Goal: Navigation & Orientation: Find specific page/section

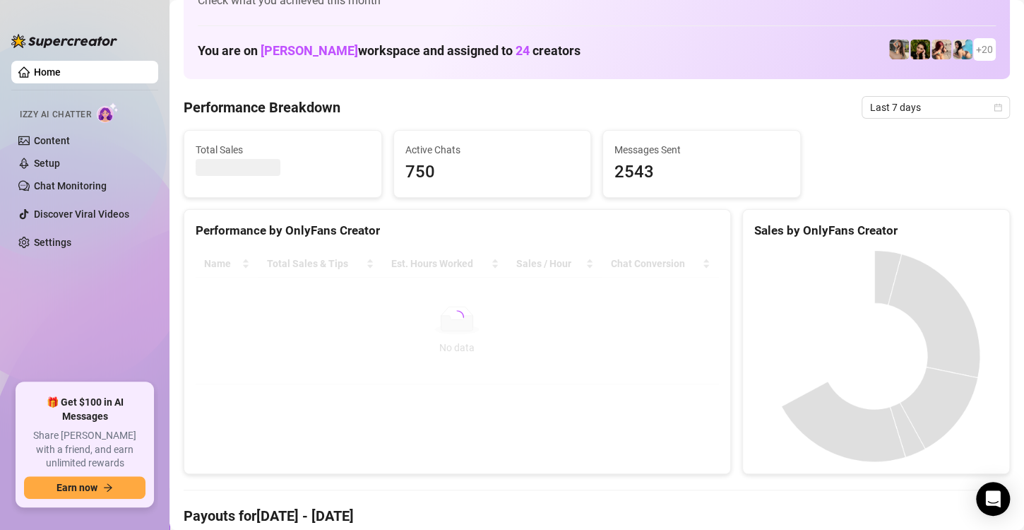
scroll to position [283, 0]
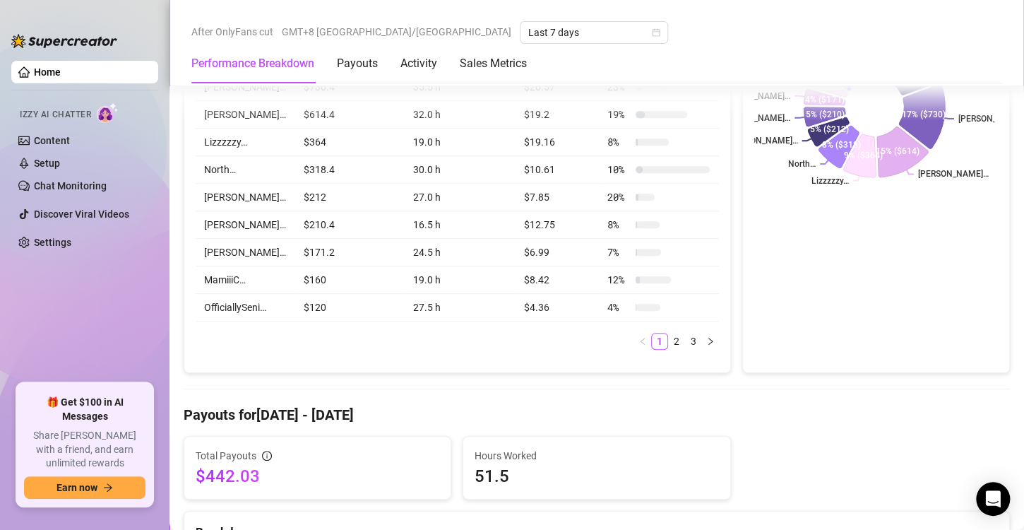
click at [109, 284] on ul "Home Izzy AI Chatter Content Setup Chat Monitoring Discover Viral Videos Settin…" at bounding box center [84, 216] width 147 height 322
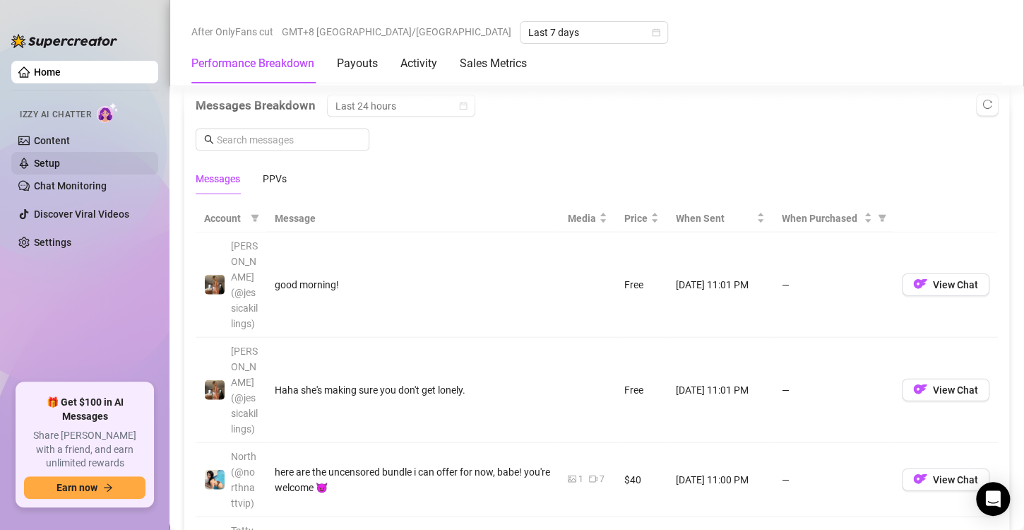
scroll to position [1342, 0]
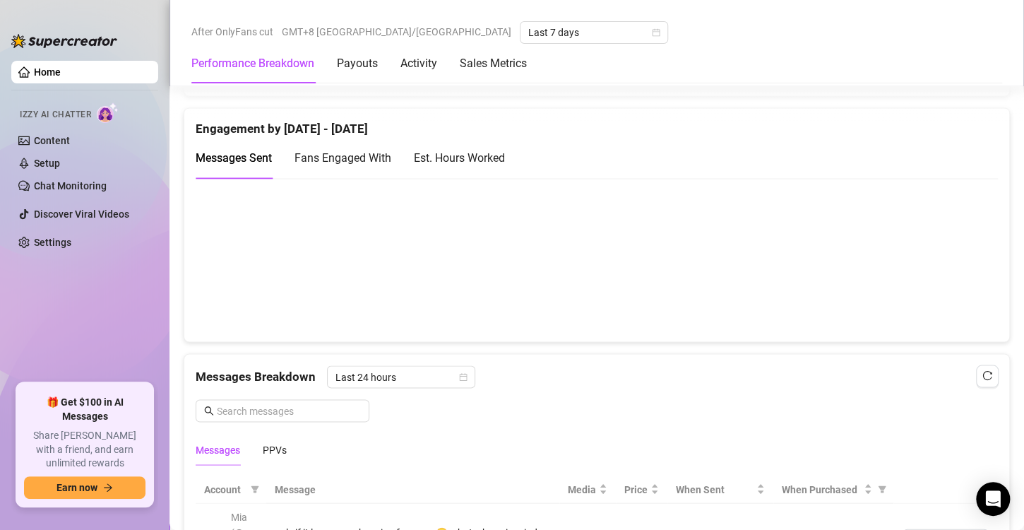
scroll to position [824, 0]
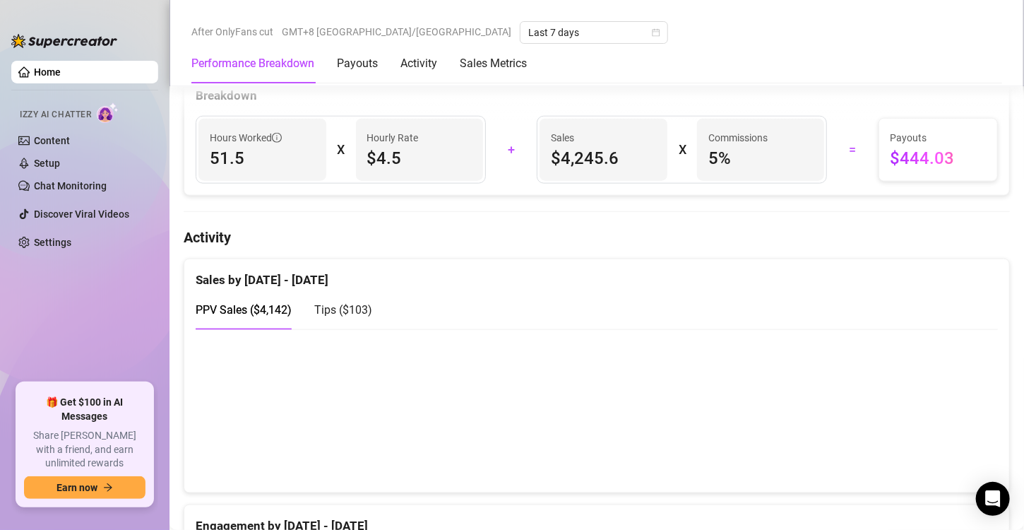
scroll to position [723, 0]
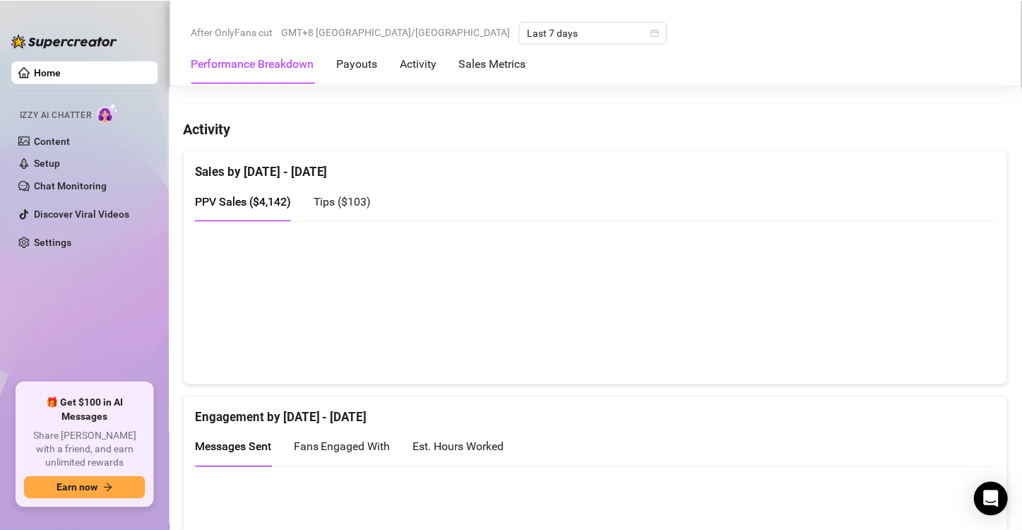
scroll to position [827, 0]
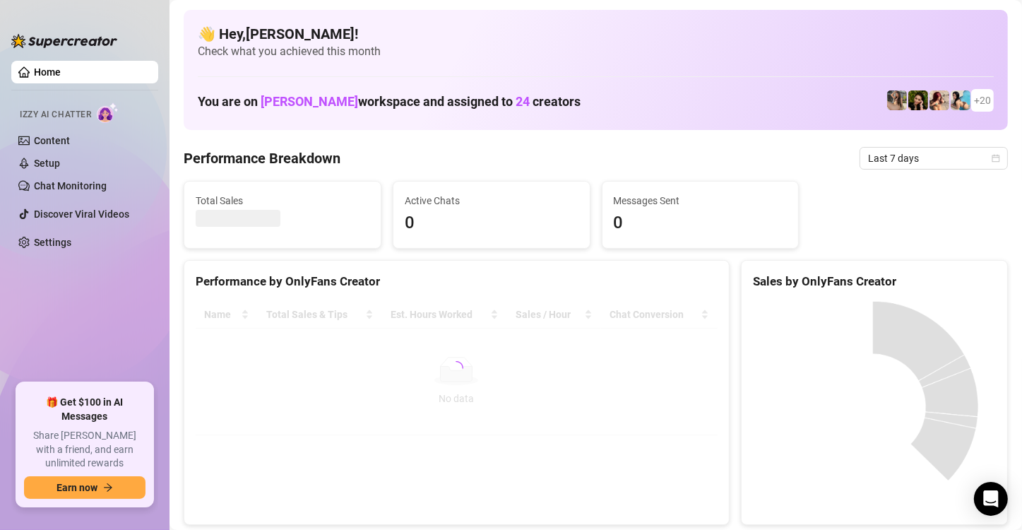
click at [126, 371] on ul "Home Izzy AI Chatter Content Setup Chat Monitoring Discover Viral Videos Settin…" at bounding box center [84, 216] width 147 height 322
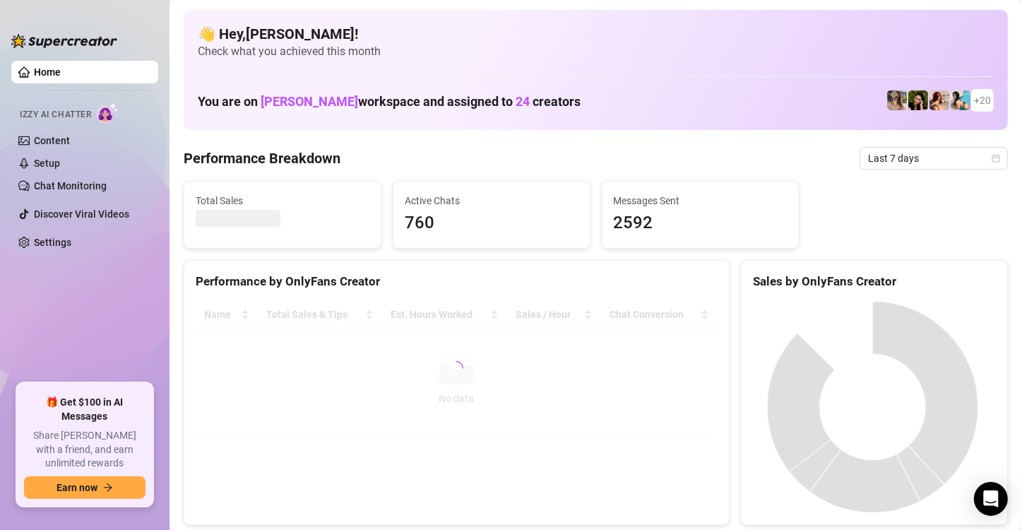
click at [442, 246] on div "Active Chats 760" at bounding box center [492, 215] width 196 height 66
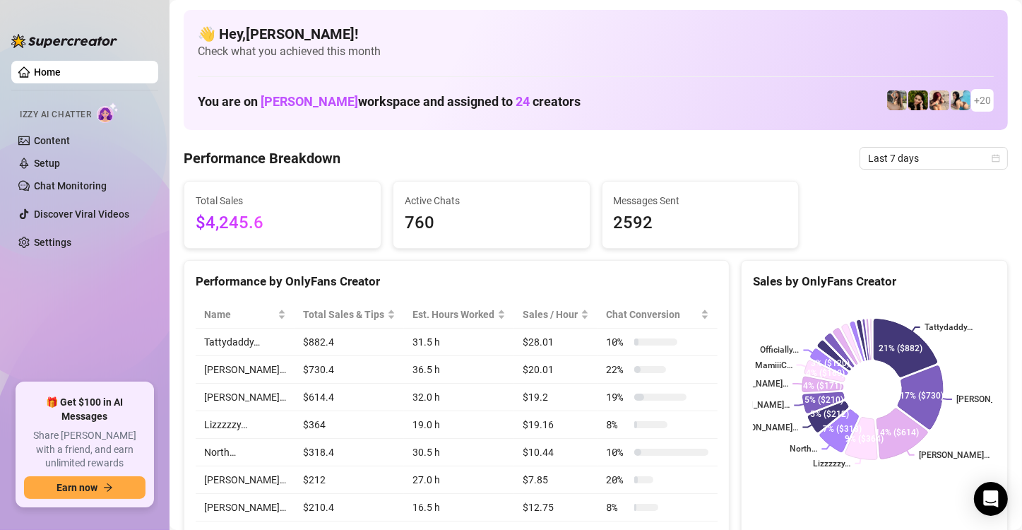
drag, startPoint x: 353, startPoint y: 426, endPoint x: 348, endPoint y: 142, distance: 284.1
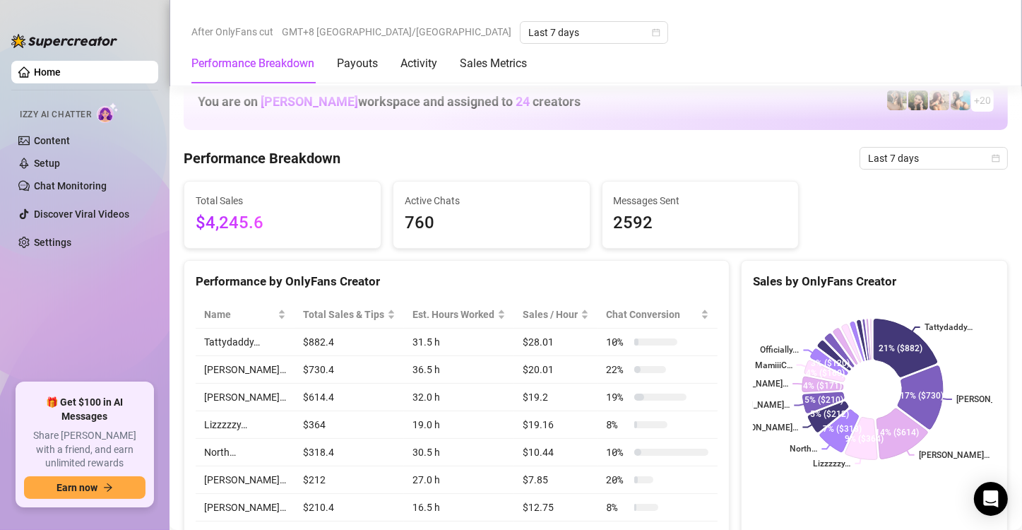
scroll to position [893, 0]
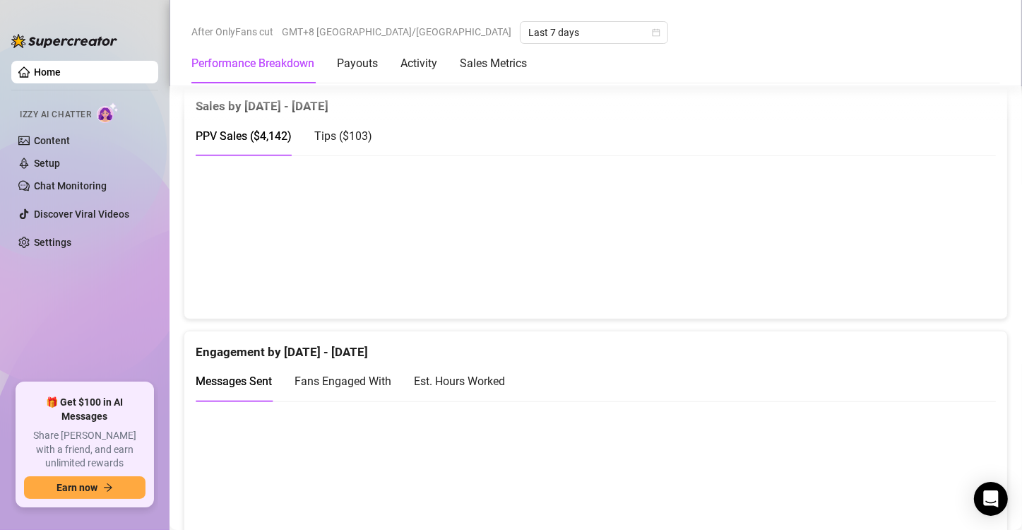
click at [346, 137] on div "Tips ( $103 )" at bounding box center [343, 136] width 58 height 40
click at [346, 137] on span "Tips ( $103 )" at bounding box center [343, 135] width 58 height 13
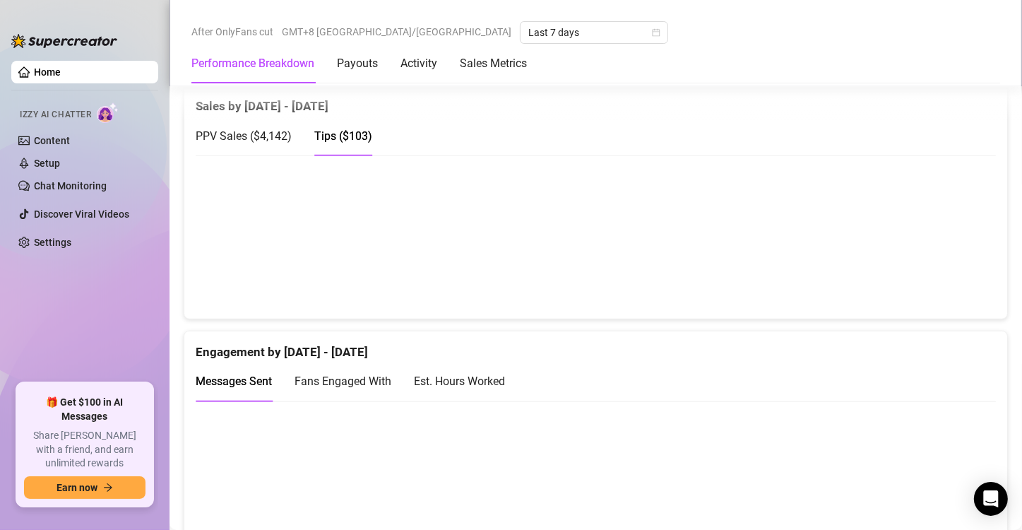
click at [279, 134] on span "PPV Sales ( $4,142 )" at bounding box center [244, 135] width 96 height 13
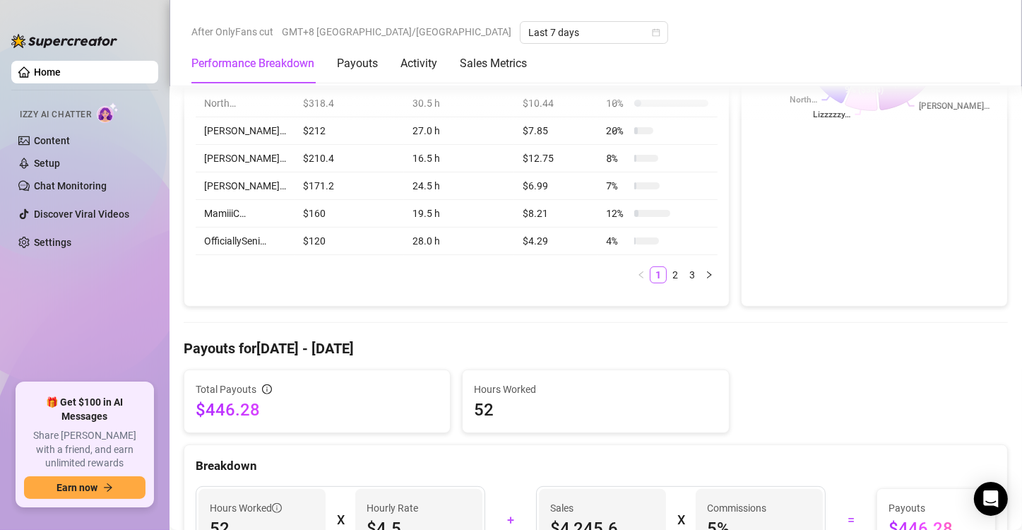
scroll to position [0, 0]
